Goal: Task Accomplishment & Management: Complete application form

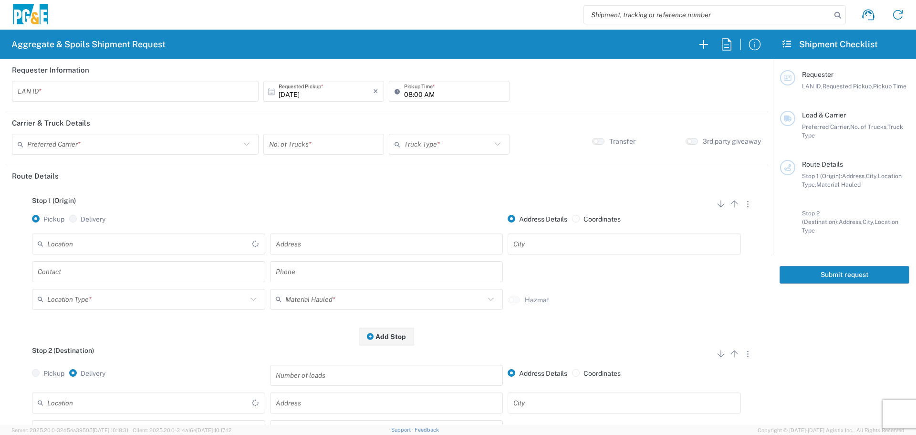
click at [100, 101] on div "LAN ID *" at bounding box center [135, 91] width 247 height 21
type input "FLT8"
click at [404, 91] on input "08:00 AM" at bounding box center [454, 91] width 100 height 17
type input "07:00 AM"
click at [206, 153] on div "Preferred Carrier *" at bounding box center [135, 144] width 247 height 21
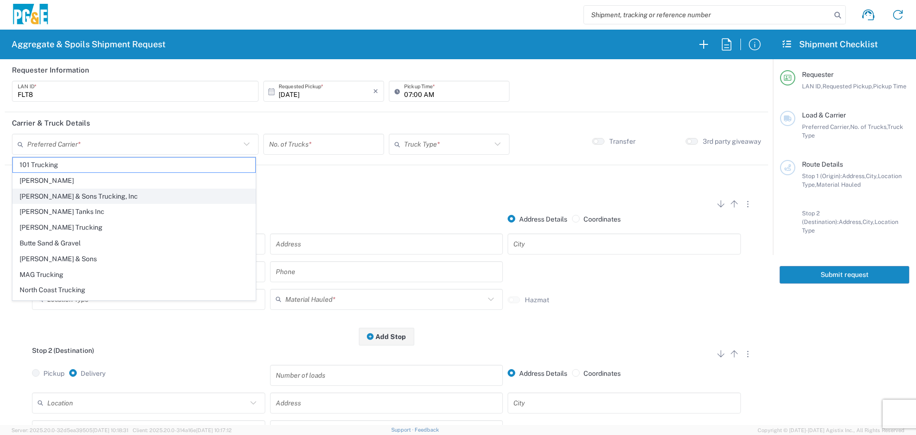
click at [118, 202] on span "[PERSON_NAME] & Sons Trucking, Inc" at bounding box center [134, 196] width 242 height 15
type input "[PERSON_NAME] & Sons Trucking, Inc"
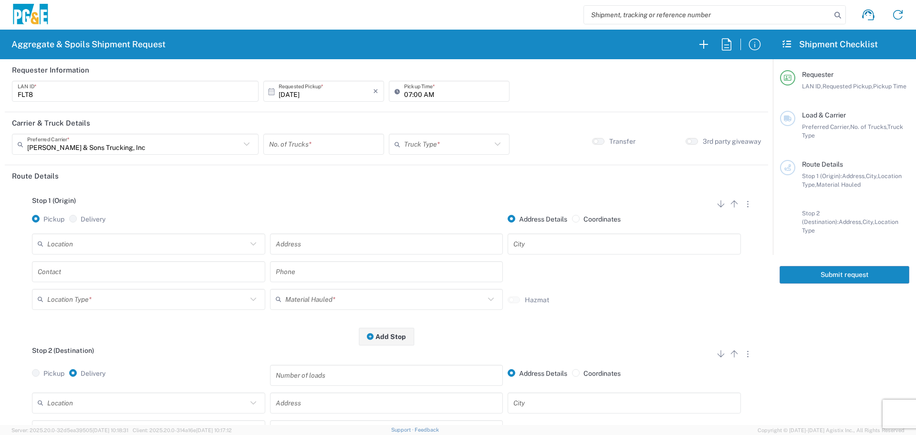
click at [330, 149] on input "number" at bounding box center [323, 144] width 109 height 17
type input "1"
click at [459, 136] on div "Truck Type *" at bounding box center [449, 144] width 121 height 21
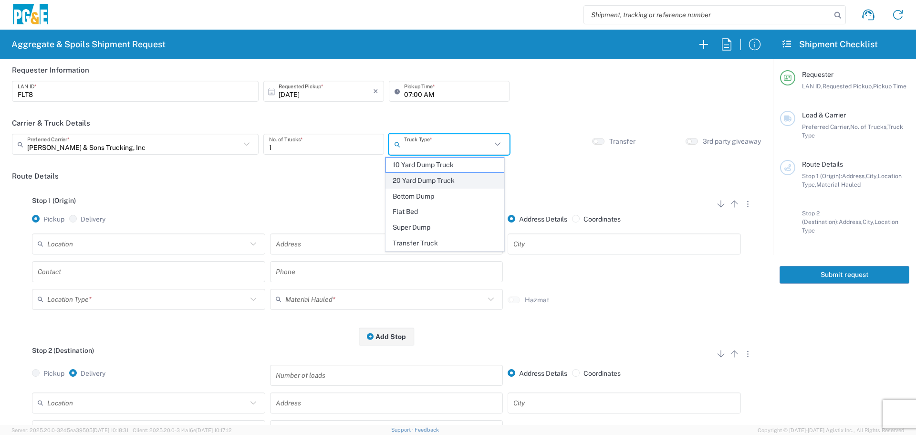
click at [432, 178] on span "20 Yard Dump Truck" at bounding box center [445, 180] width 118 height 15
type input "20 Yard Dump Truck"
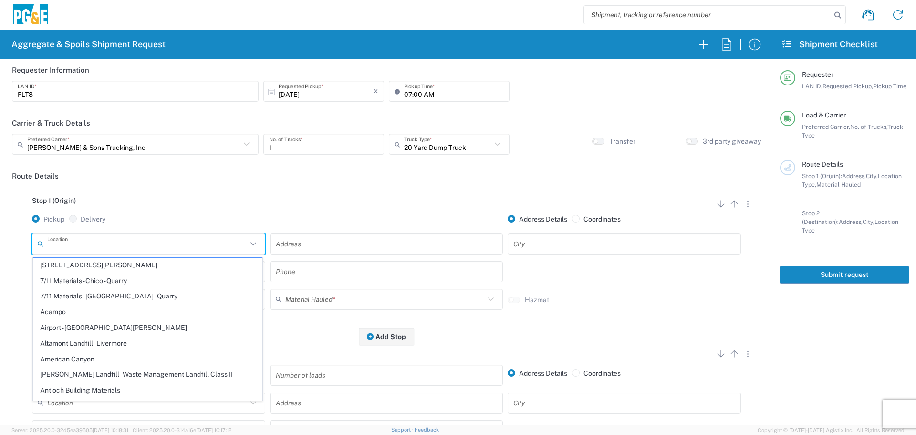
click at [113, 246] on input "text" at bounding box center [147, 243] width 200 height 17
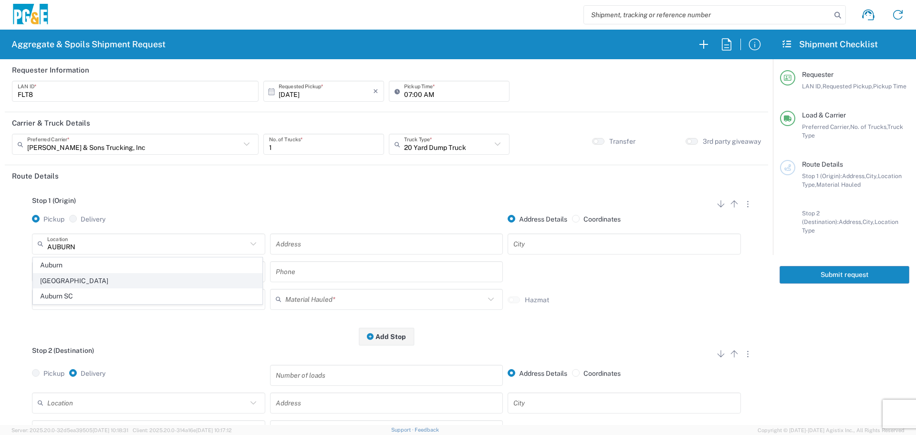
click at [58, 273] on span "[GEOGRAPHIC_DATA]" at bounding box center [147, 280] width 229 height 15
type input "[GEOGRAPHIC_DATA]"
type input "[STREET_ADDRESS]"
type input "Auburn"
type input "Business No Loading Dock"
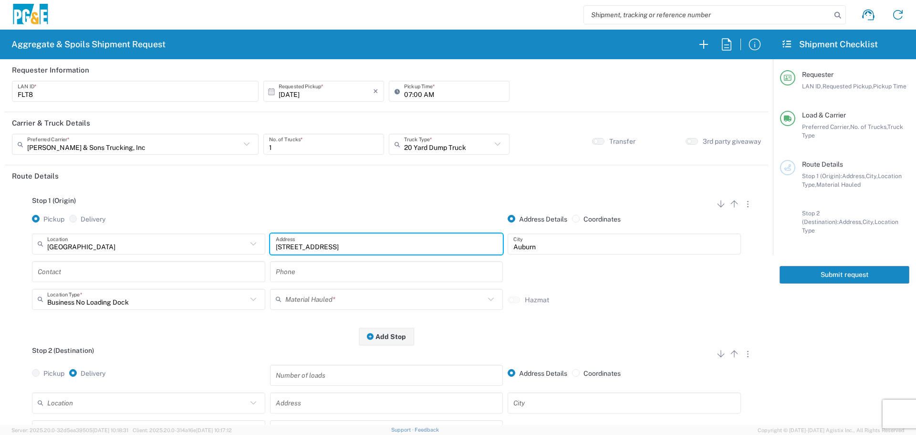
drag, startPoint x: 351, startPoint y: 246, endPoint x: 209, endPoint y: 229, distance: 142.8
click at [209, 229] on div "Stop 1 (Origin) Add Stop Above Add Stop Below Remove Stop Pickup Delivery Addre…" at bounding box center [386, 262] width 749 height 150
click at [128, 270] on input "text" at bounding box center [149, 271] width 222 height 17
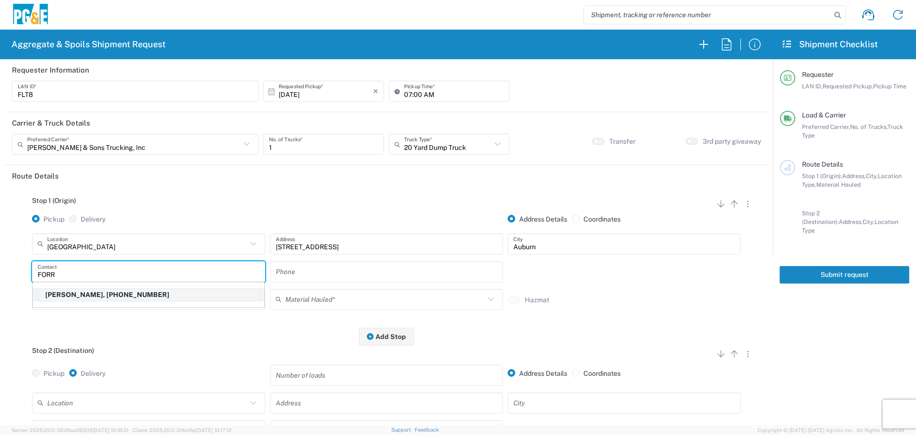
click at [109, 296] on p "[PERSON_NAME], [PHONE_NUMBER]" at bounding box center [148, 295] width 221 height 12
type input "[PERSON_NAME]"
type input "[PHONE_NUMBER]"
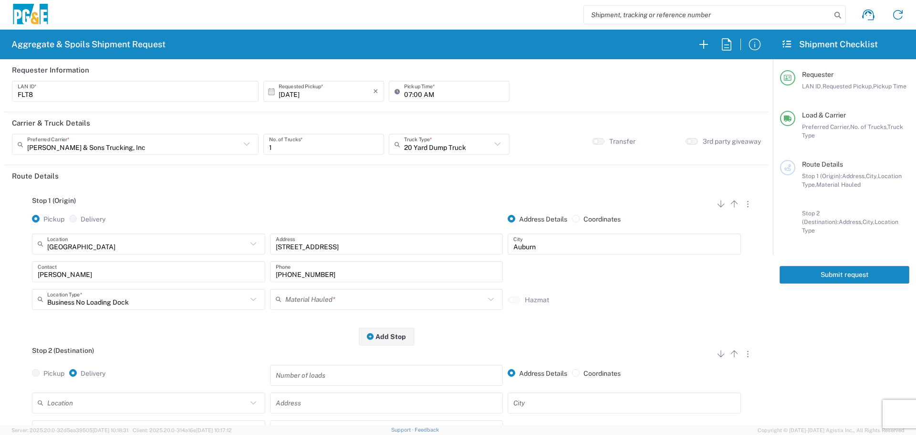
click at [313, 309] on div "Material Hauled *" at bounding box center [386, 299] width 233 height 21
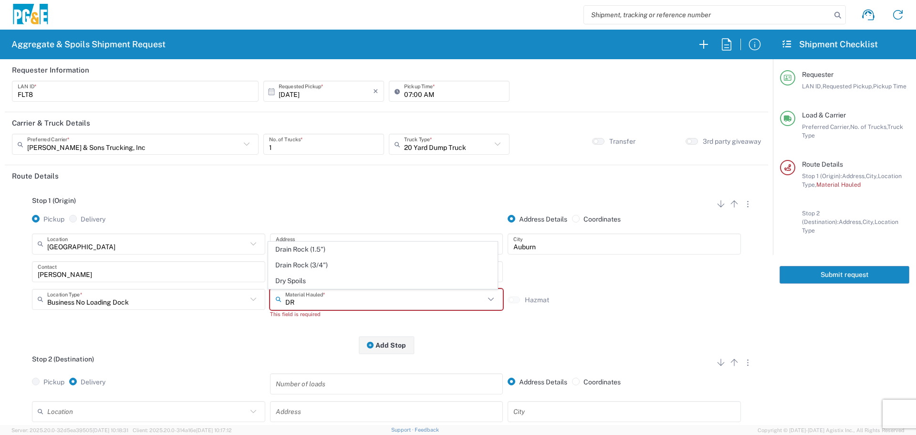
type input "D"
click at [326, 283] on span "Oversized Concrete/Asphalt" at bounding box center [383, 280] width 229 height 15
type input "Oversized Concrete/Asphalt"
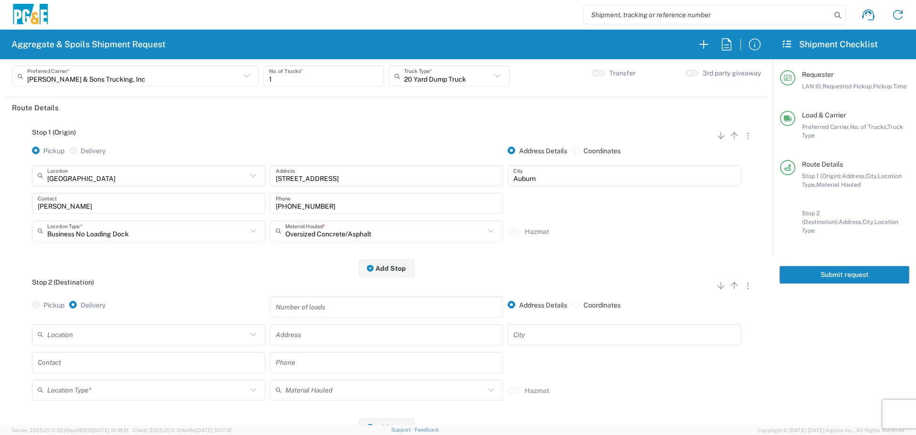
scroll to position [95, 0]
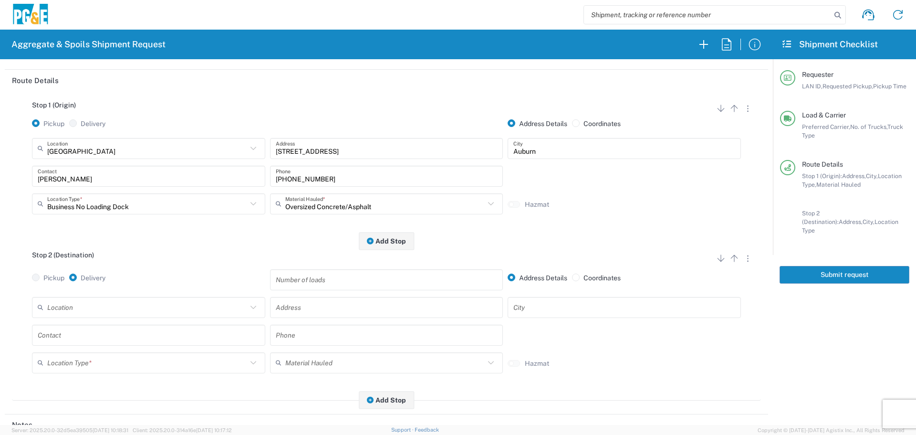
click at [104, 307] on input "text" at bounding box center [147, 307] width 200 height 17
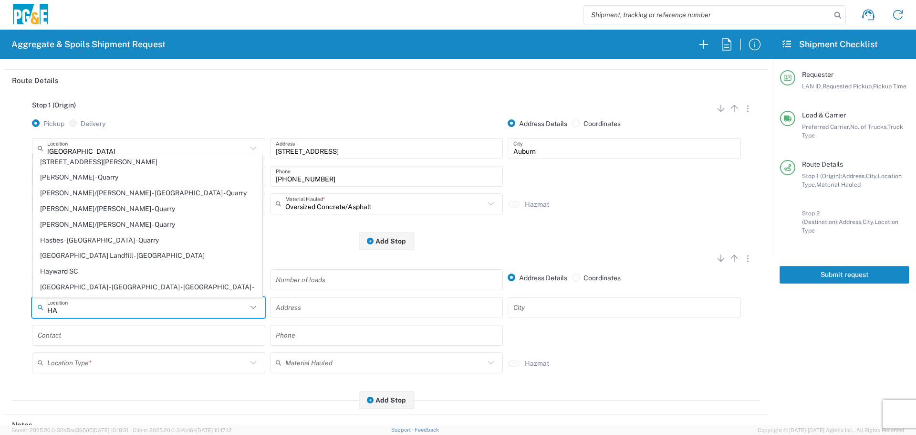
type input "H"
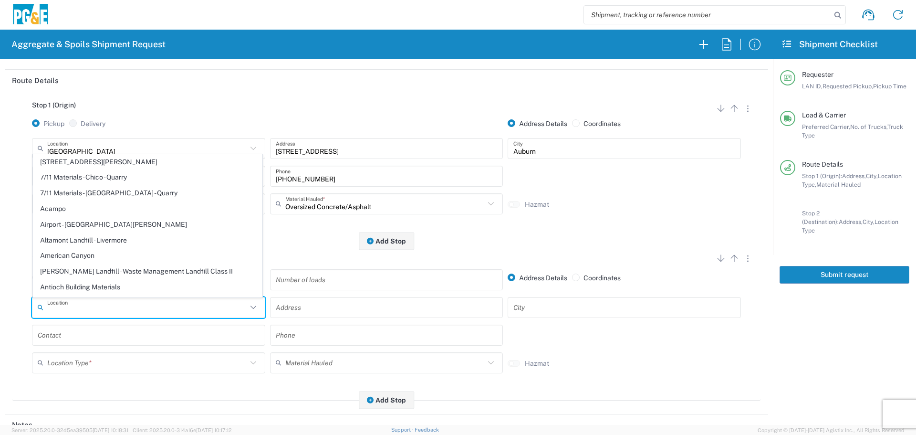
click at [109, 306] on input "text" at bounding box center [147, 307] width 200 height 17
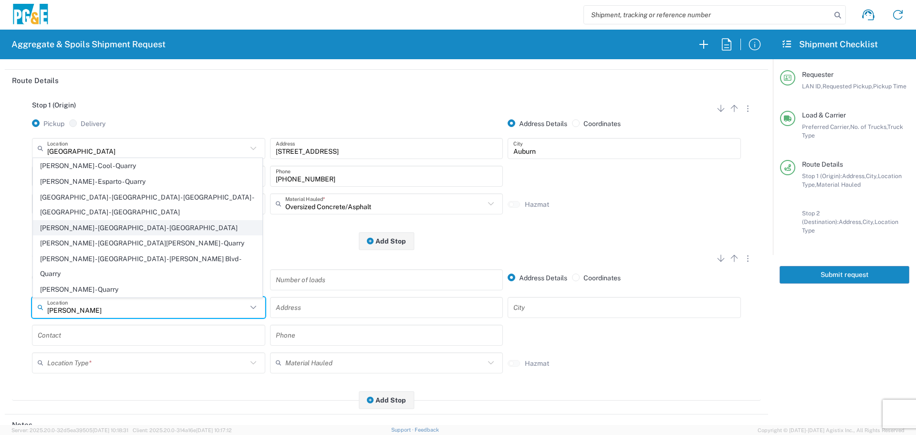
click at [123, 235] on span "[PERSON_NAME] - [GEOGRAPHIC_DATA] - [GEOGRAPHIC_DATA]" at bounding box center [147, 227] width 229 height 15
type input "[PERSON_NAME] - [GEOGRAPHIC_DATA] - [GEOGRAPHIC_DATA]"
type input "[STREET_ADDRESS]"
type input "[GEOGRAPHIC_DATA]"
type input "Quarry"
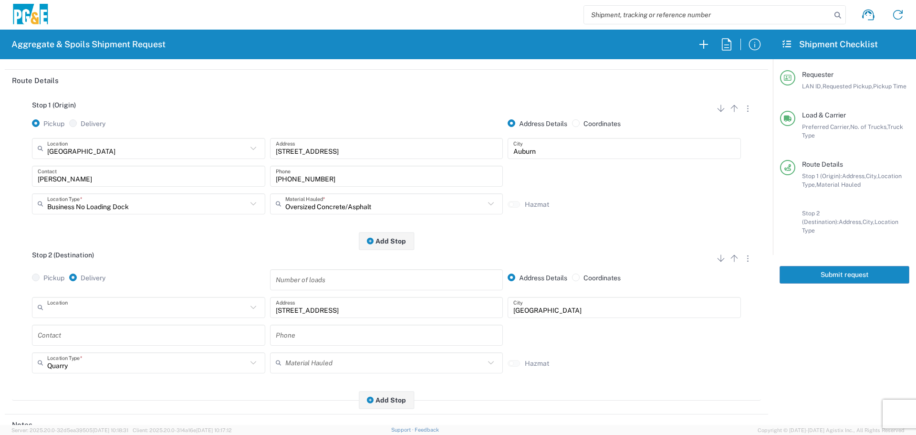
click at [120, 314] on input "text" at bounding box center [147, 307] width 200 height 17
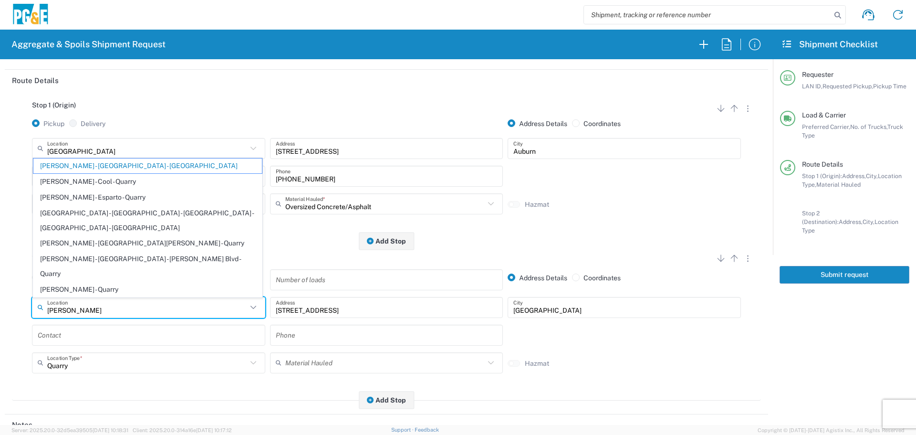
click at [103, 189] on span "[PERSON_NAME] - Cool - Quarry" at bounding box center [147, 181] width 229 height 15
type input "[PERSON_NAME] - Cool - Quarry"
type input "[STREET_ADDRESS]"
type input "Cool"
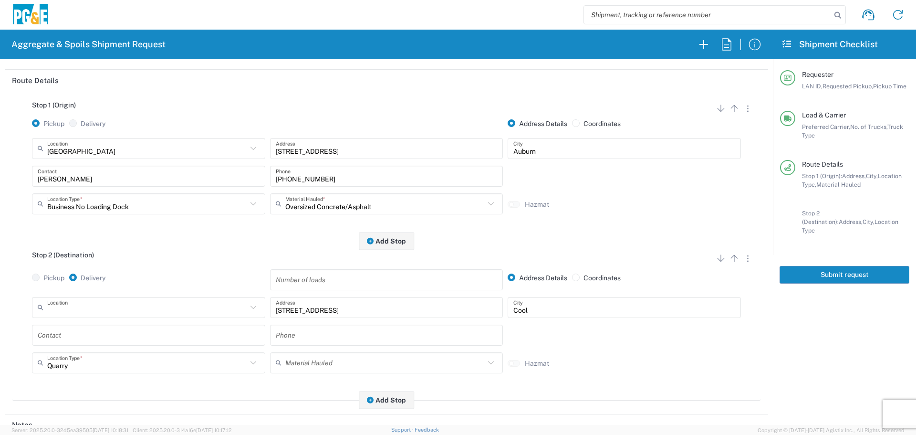
click at [125, 313] on input "text" at bounding box center [147, 307] width 200 height 17
click at [127, 314] on input "HAL" at bounding box center [147, 307] width 200 height 17
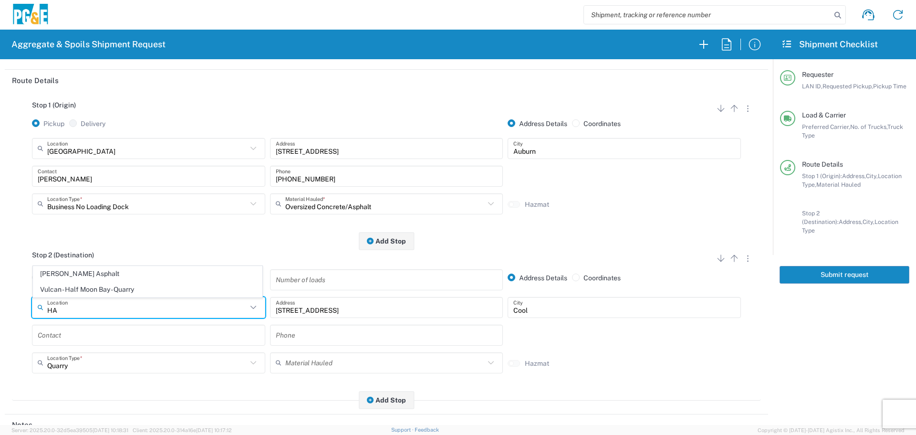
type input "H"
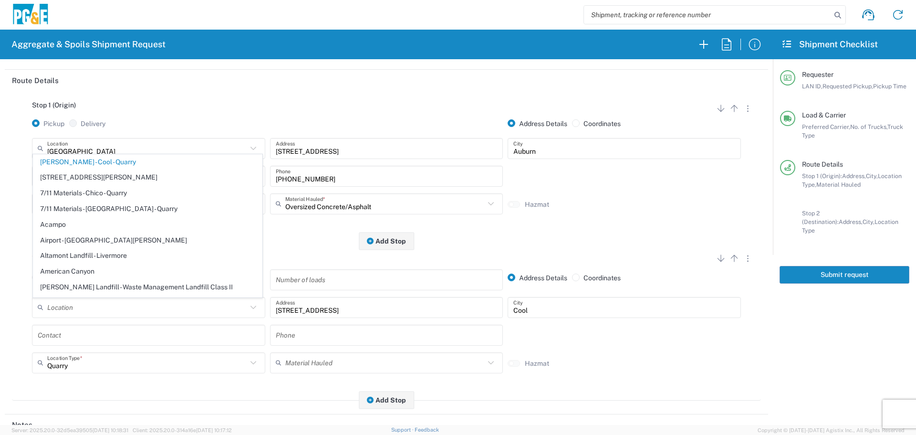
click at [149, 307] on input "text" at bounding box center [147, 307] width 200 height 17
click at [500, 249] on div "Stop 2 (Destination) Add Stop Above Add Stop Below Remove Stop Pickup Delivery …" at bounding box center [386, 320] width 749 height 159
type input "[PERSON_NAME] - Cool - Quarry"
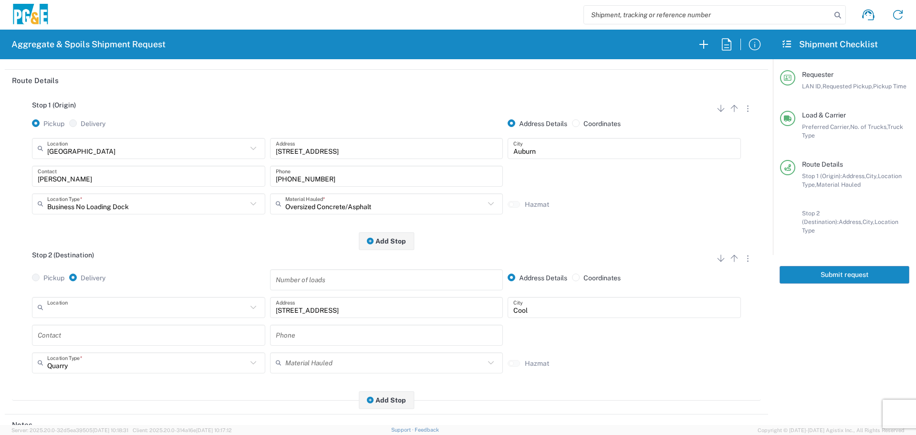
click at [151, 309] on input "text" at bounding box center [147, 307] width 200 height 17
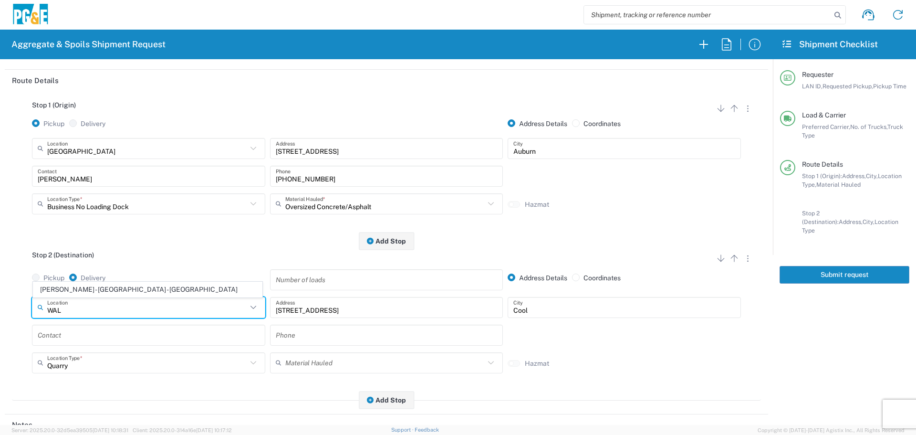
type input "WAL"
click at [155, 277] on div "Pickup Delivery" at bounding box center [149, 283] width 238 height 28
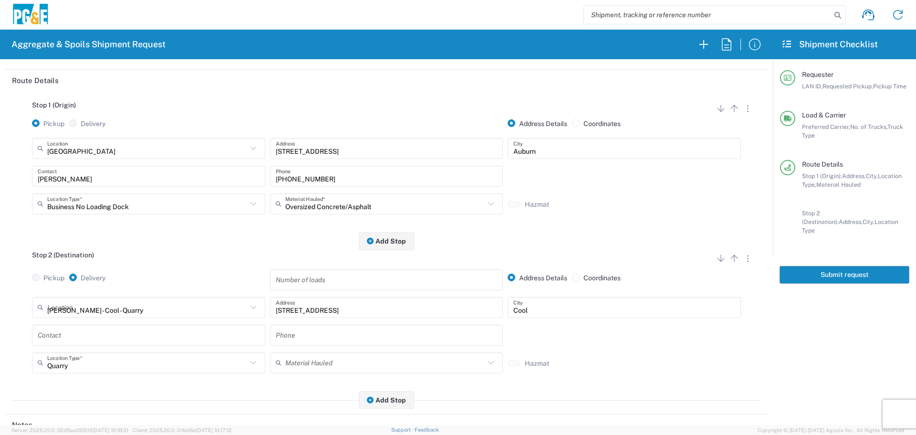
click at [148, 303] on input "[PERSON_NAME] - Cool - Quarry" at bounding box center [147, 307] width 200 height 17
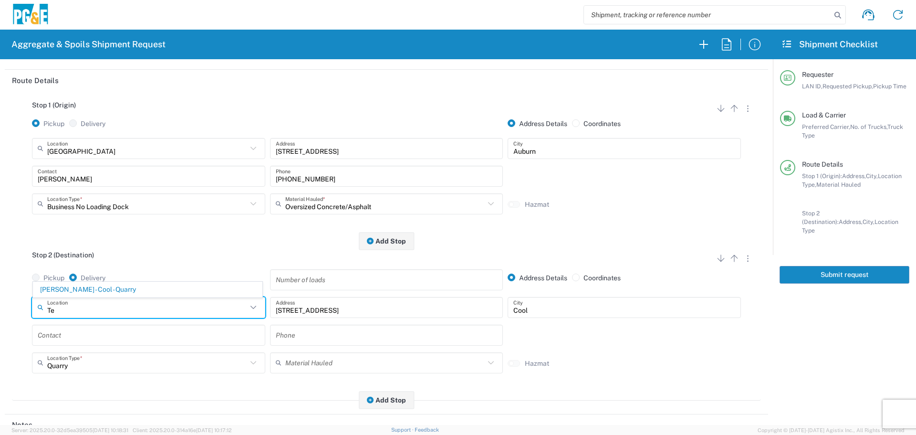
type input "T"
click at [149, 290] on span "[PERSON_NAME] - [GEOGRAPHIC_DATA] - [GEOGRAPHIC_DATA]" at bounding box center [147, 289] width 229 height 15
type input "[PERSON_NAME] - [GEOGRAPHIC_DATA] - [GEOGRAPHIC_DATA]"
type input "[STREET_ADDRESS]"
type input "[GEOGRAPHIC_DATA]"
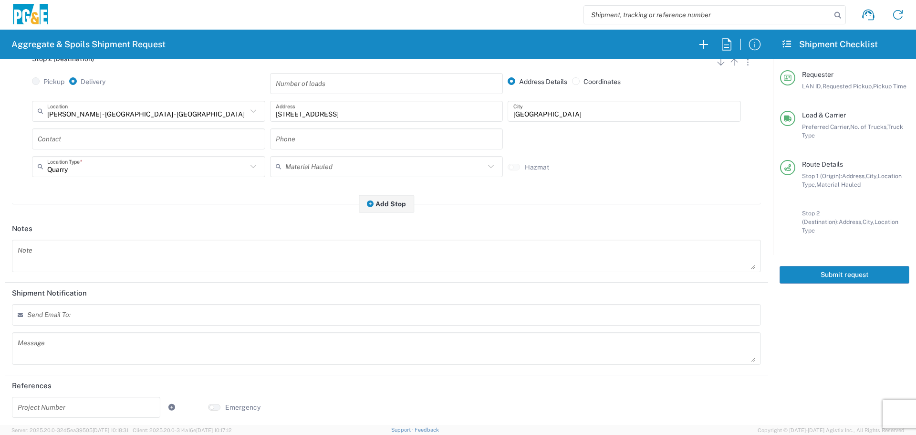
scroll to position [296, 0]
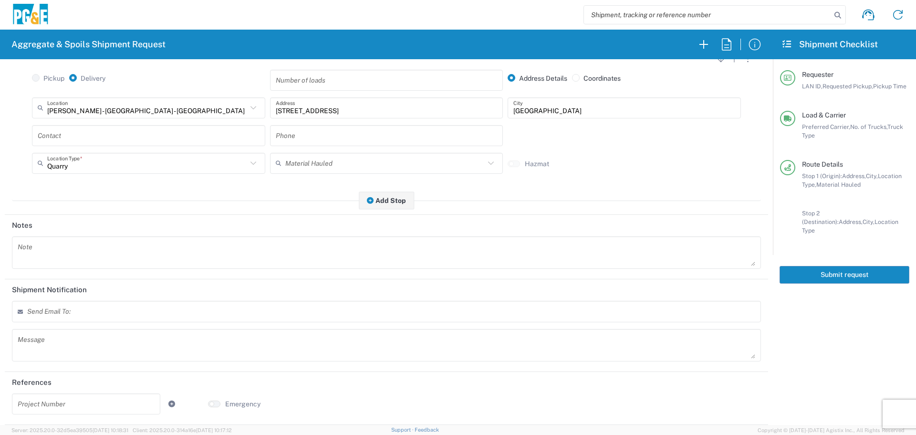
click at [107, 312] on input "text" at bounding box center [74, 315] width 84 height 9
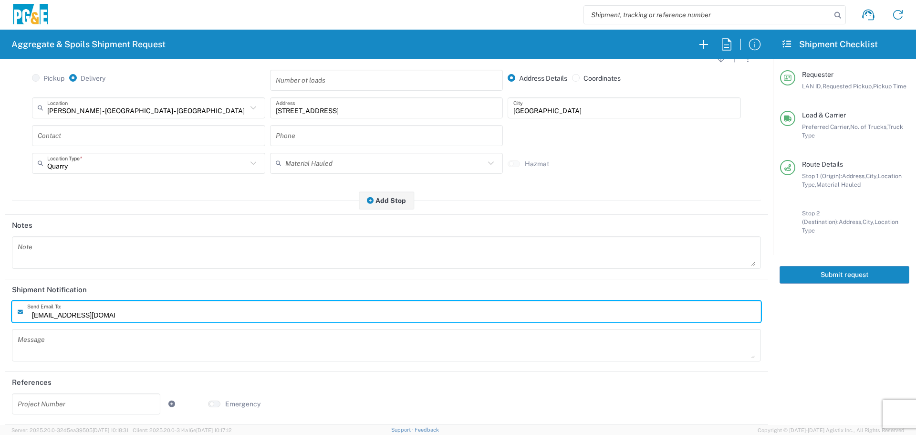
type input "[EMAIL_ADDRESS][DOMAIN_NAME]"
